Goal: Navigation & Orientation: Find specific page/section

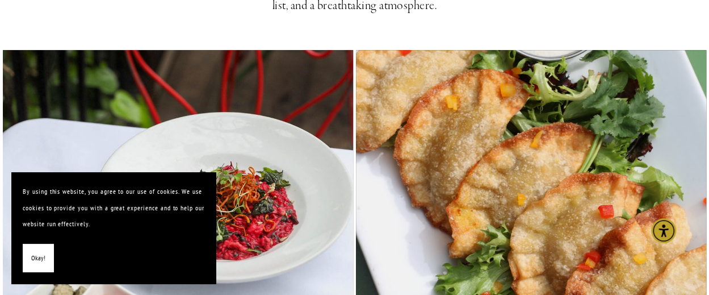
scroll to position [473, 0]
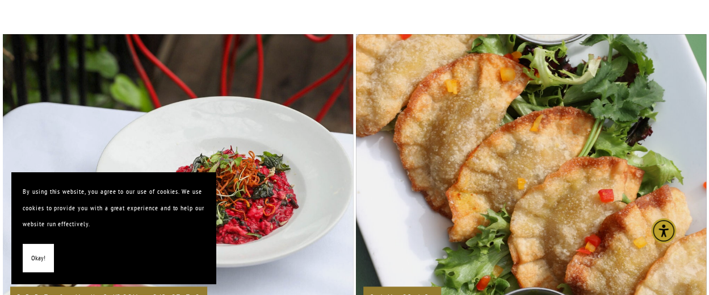
click at [36, 253] on span "Okay!" at bounding box center [38, 258] width 14 height 16
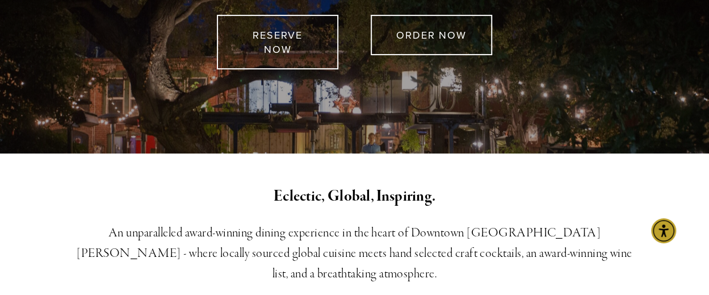
scroll to position [0, 0]
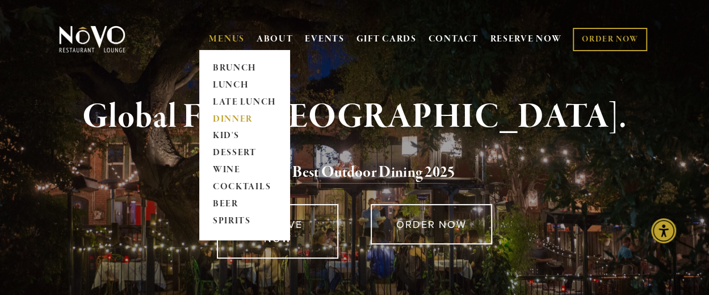
click at [229, 118] on link "DINNER" at bounding box center [244, 119] width 71 height 17
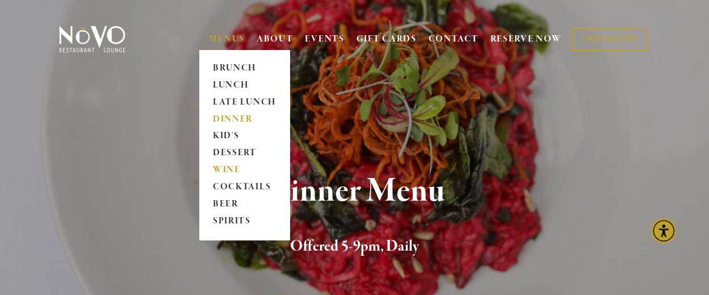
click at [229, 166] on link "WINE" at bounding box center [244, 170] width 71 height 17
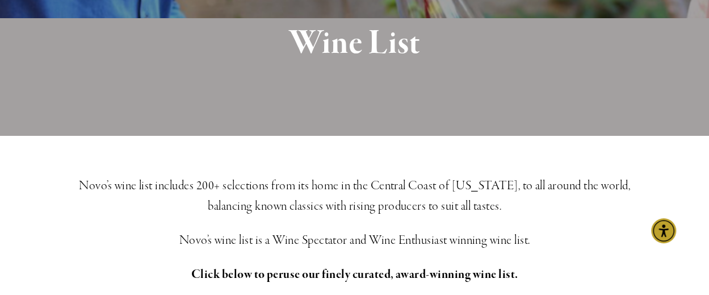
scroll to position [284, 0]
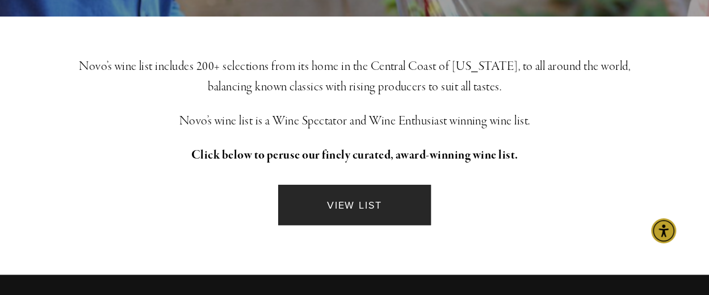
click at [350, 195] on link "VIEW LIST" at bounding box center [354, 205] width 152 height 40
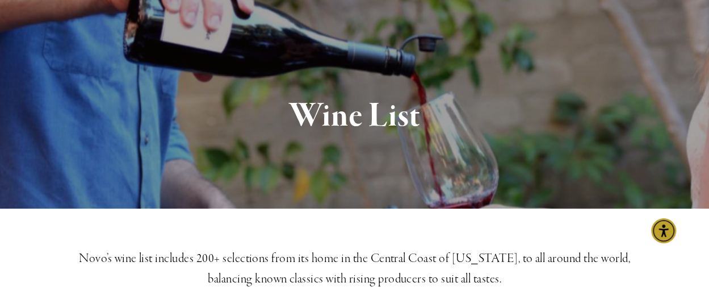
scroll to position [0, 0]
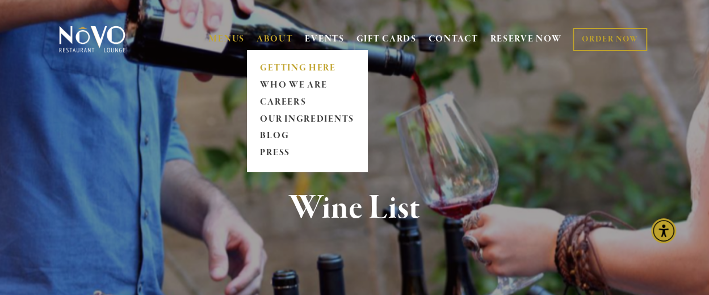
click at [282, 69] on link "GETTING HERE" at bounding box center [307, 68] width 101 height 17
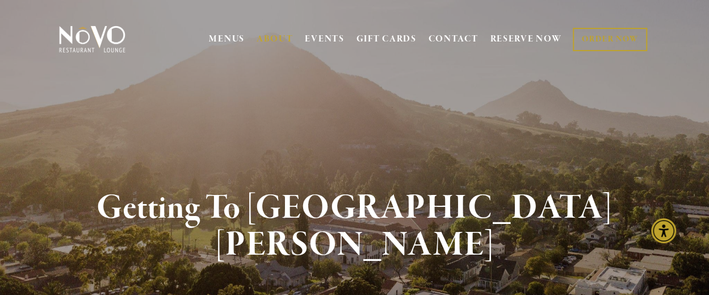
click at [81, 41] on img at bounding box center [92, 39] width 71 height 28
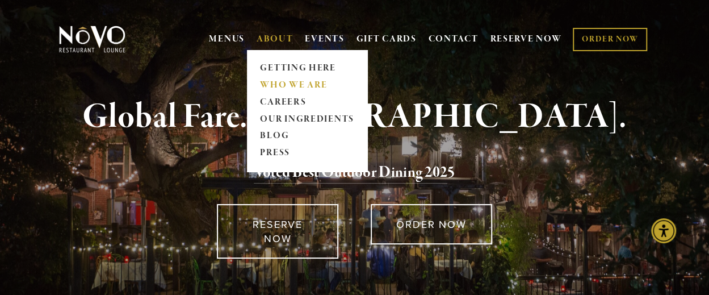
click at [266, 84] on link "WHO WE ARE" at bounding box center [307, 85] width 101 height 17
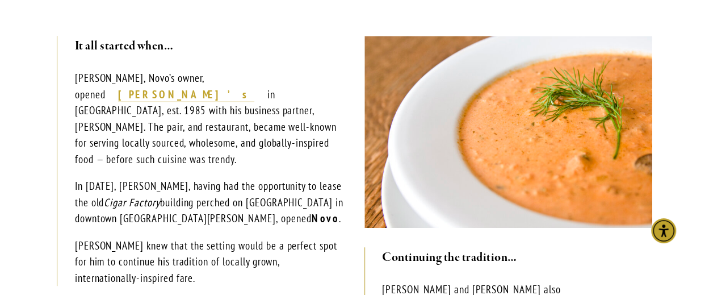
scroll to position [284, 0]
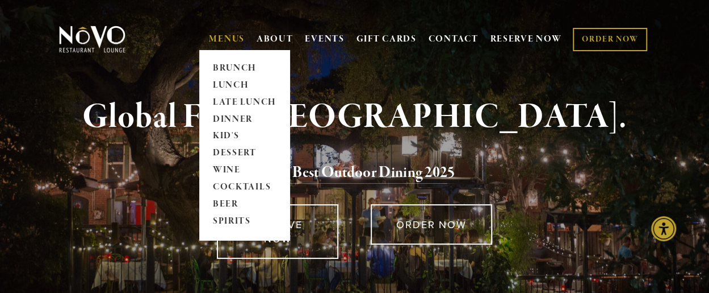
click at [213, 38] on link "MENUS" at bounding box center [227, 39] width 36 height 11
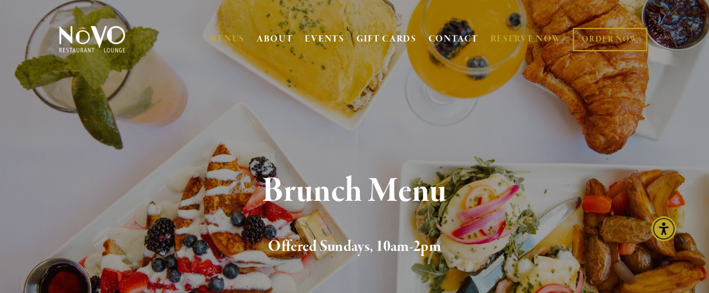
click at [501, 39] on link "RESERVE NOW" at bounding box center [526, 39] width 72 height 22
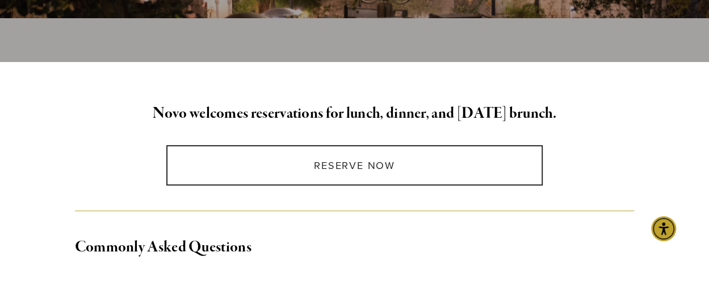
scroll to position [284, 0]
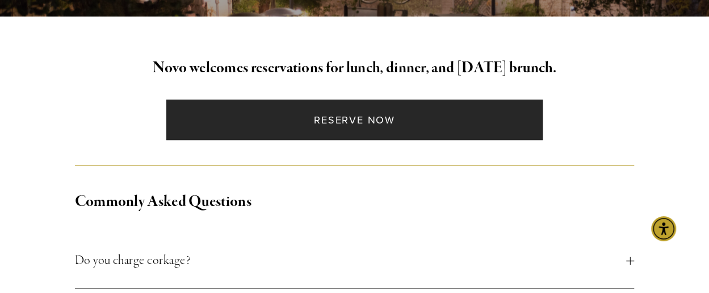
click at [352, 116] on link "Reserve Now" at bounding box center [354, 119] width 377 height 40
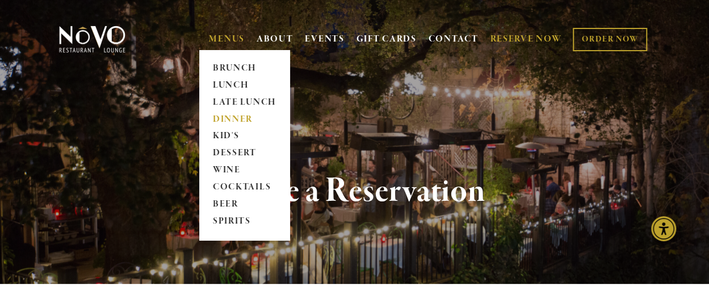
click at [233, 123] on link "DINNER" at bounding box center [244, 119] width 71 height 17
